Goal: Navigation & Orientation: Find specific page/section

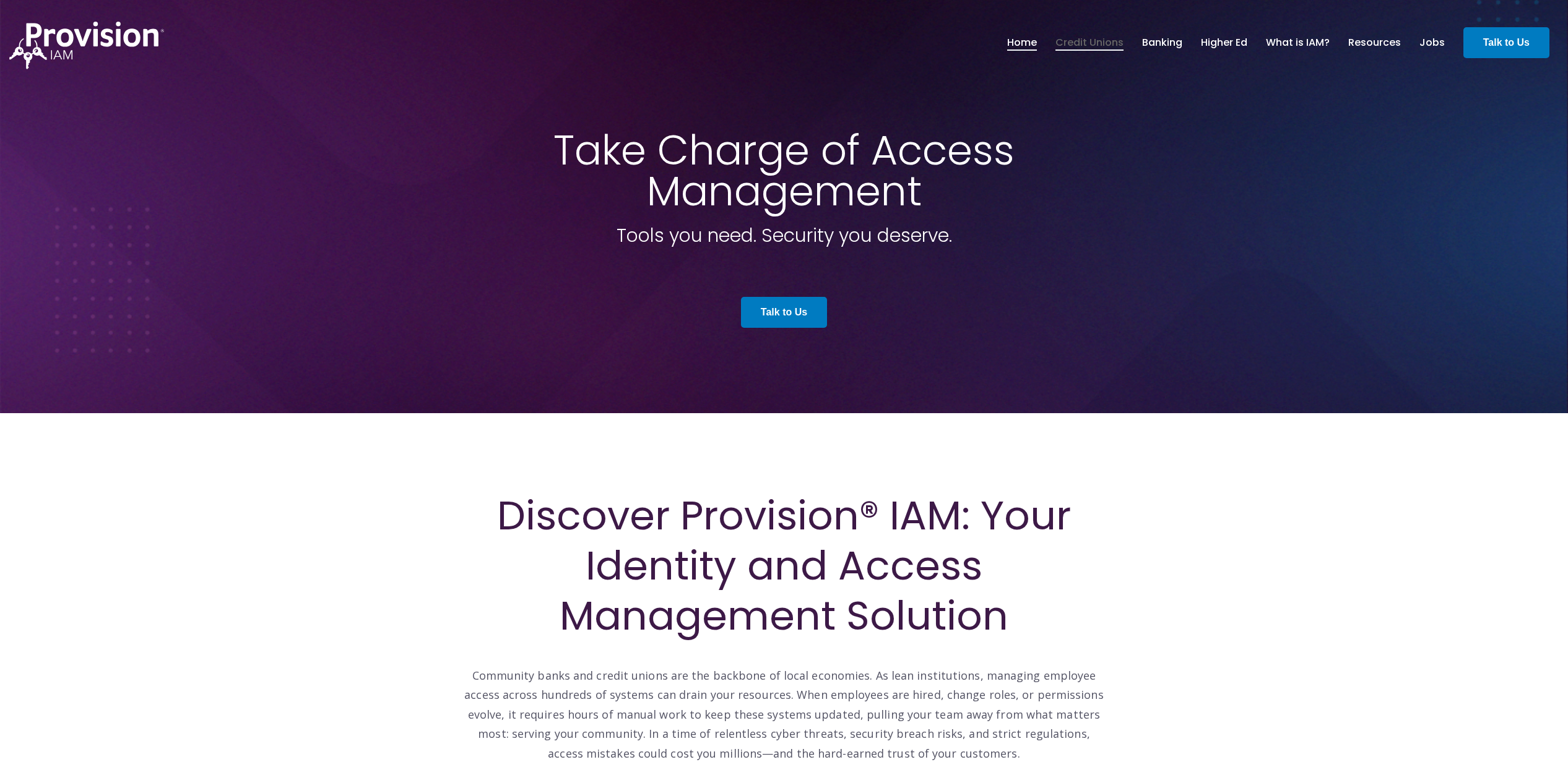
click at [1114, 37] on link "Credit Unions" at bounding box center [1089, 42] width 68 height 21
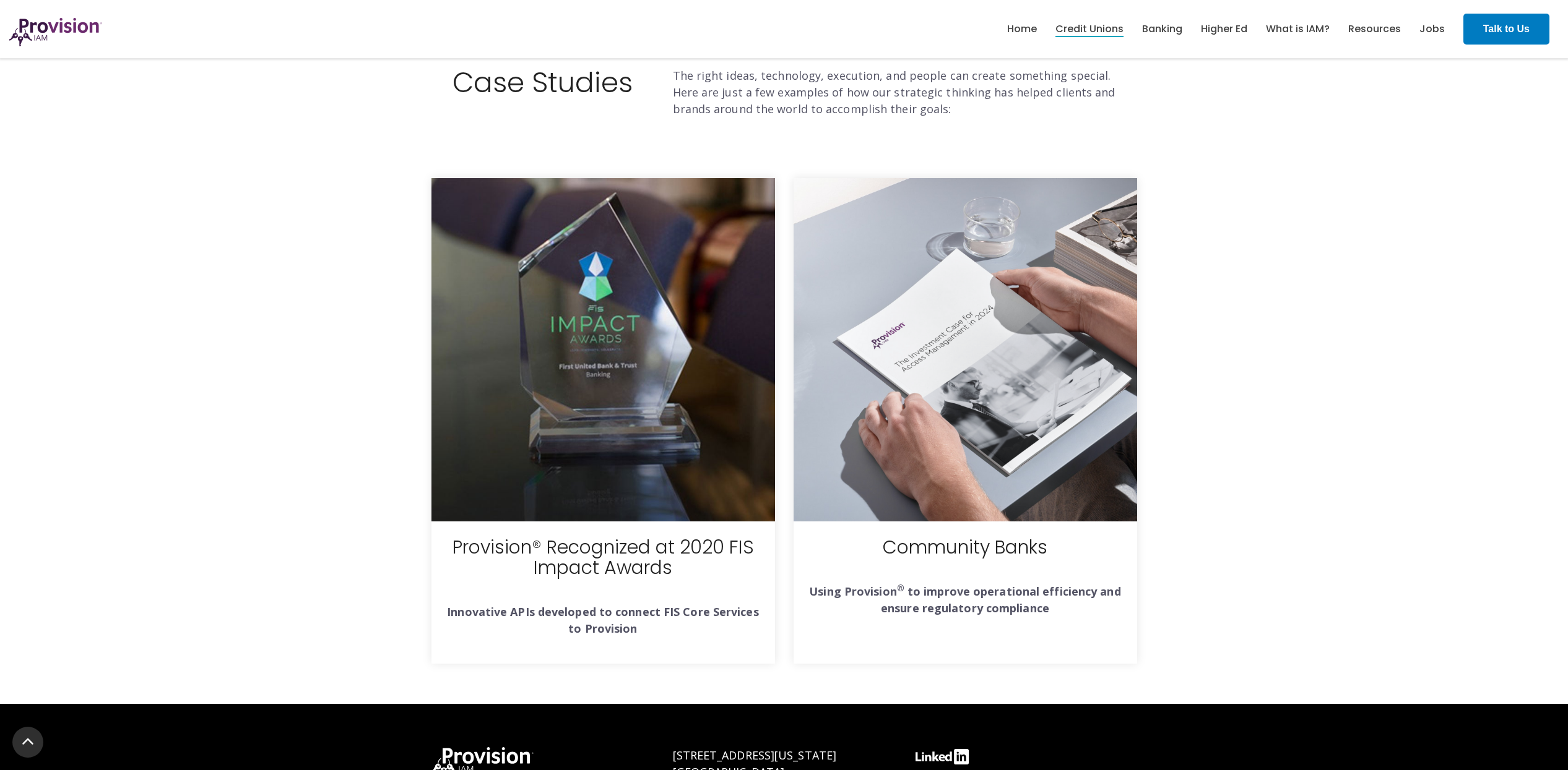
scroll to position [3814, 0]
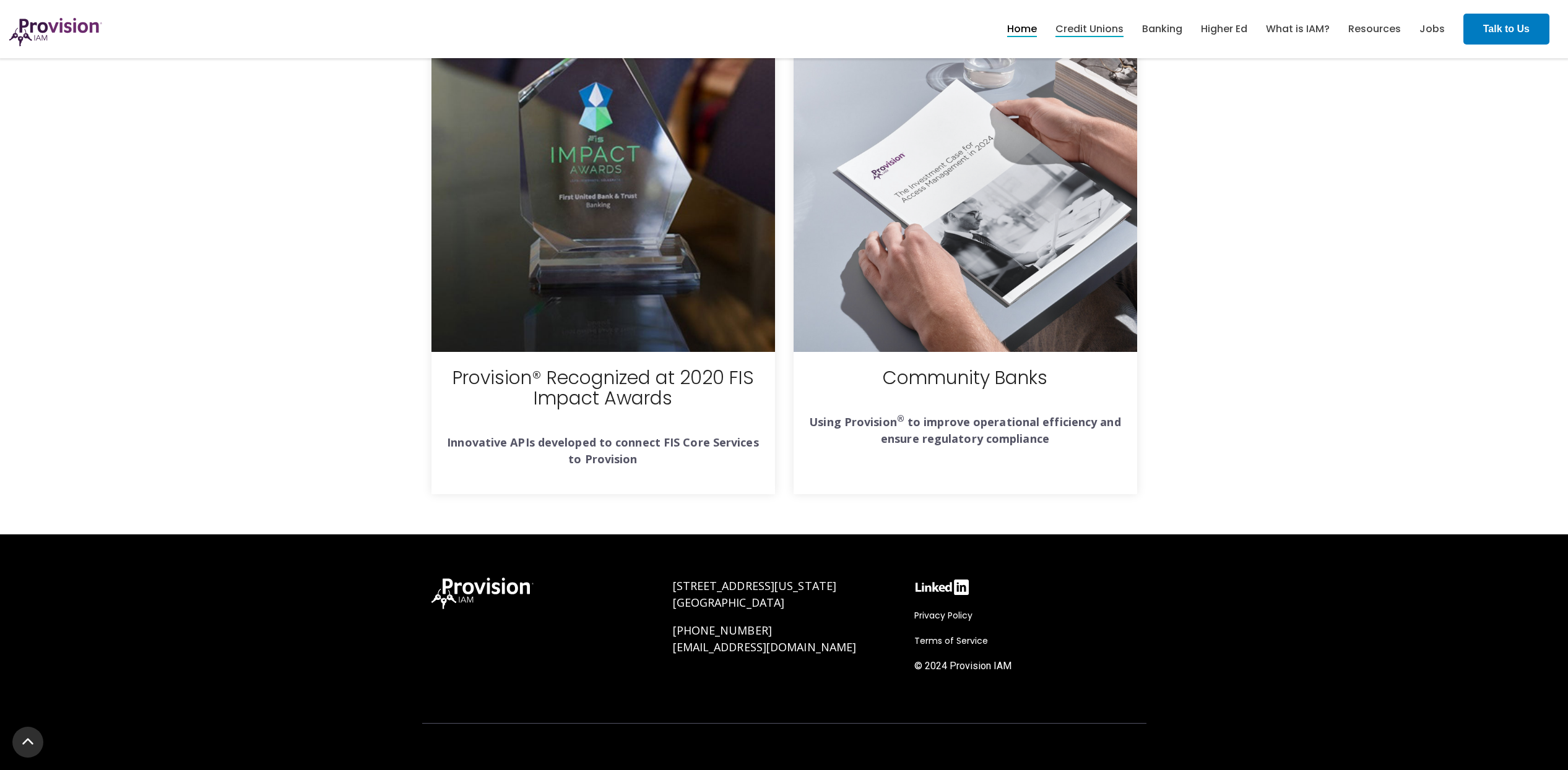
click at [1018, 22] on link "Home" at bounding box center [1022, 29] width 29 height 21
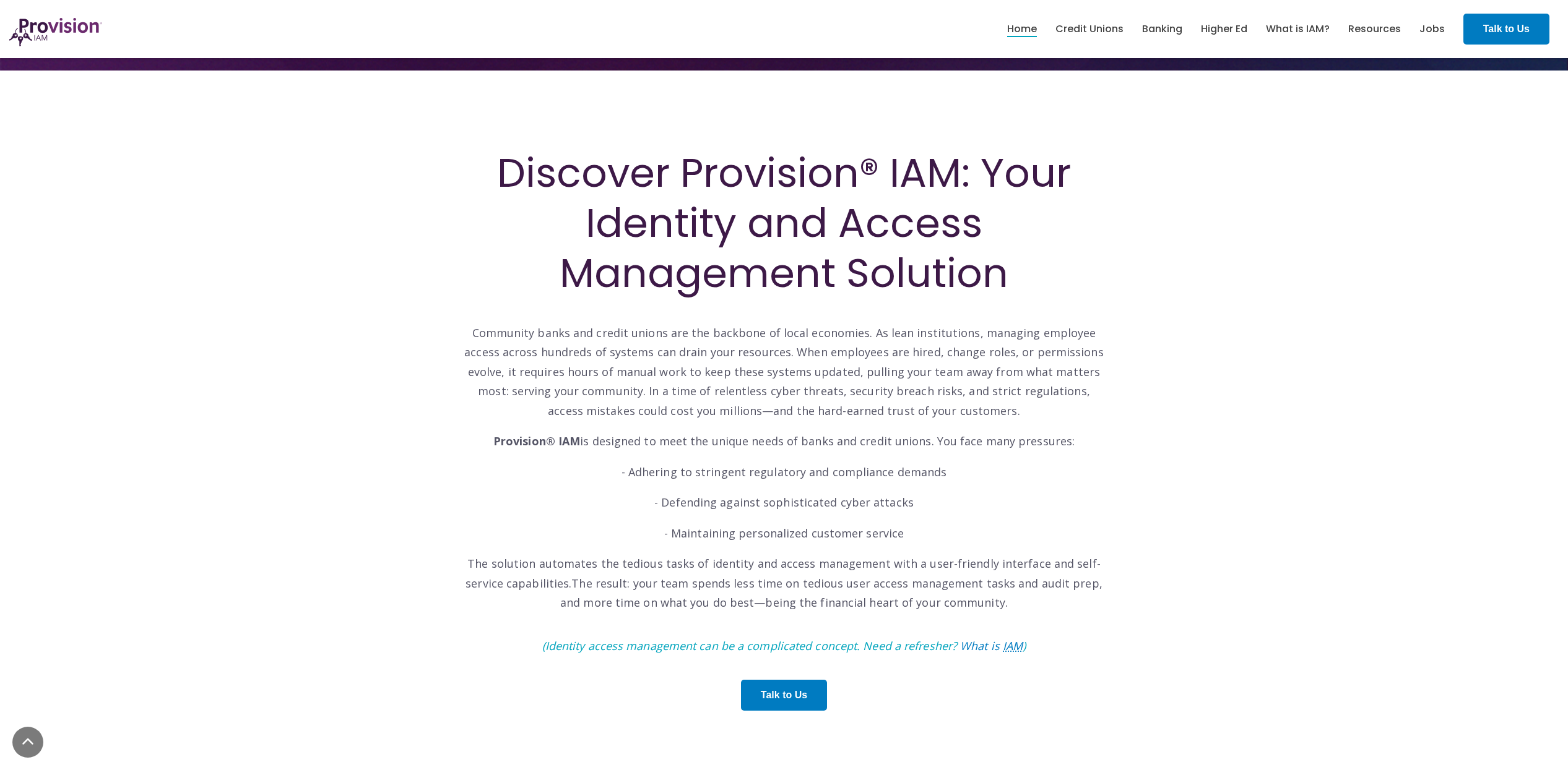
scroll to position [328, 0]
